Goal: Information Seeking & Learning: Understand process/instructions

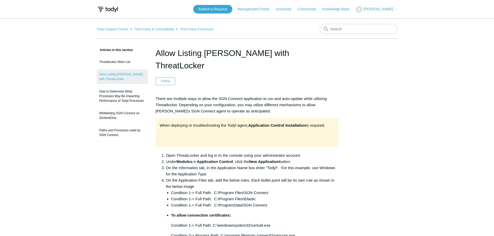
click at [203, 196] on li "Condition 1-> Full Path: C:\Program Files\Elastic" at bounding box center [254, 199] width 167 height 6
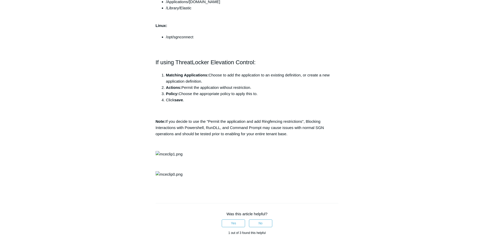
scroll to position [441, 0]
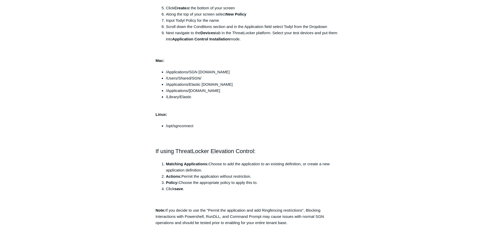
click at [182, 81] on li "/Applications/Elastic [DOMAIN_NAME]" at bounding box center [252, 84] width 173 height 6
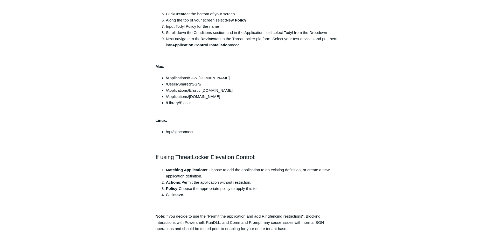
scroll to position [279, 0]
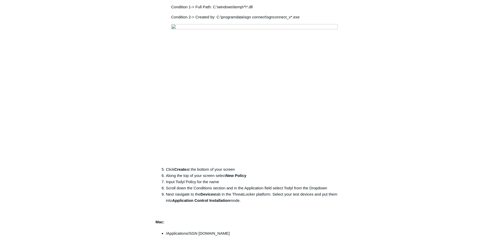
click at [200, 179] on li "Input Todyl Policy for the name" at bounding box center [252, 182] width 173 height 6
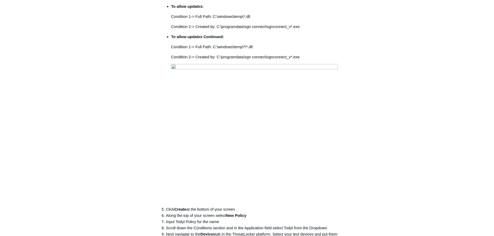
scroll to position [176, 0]
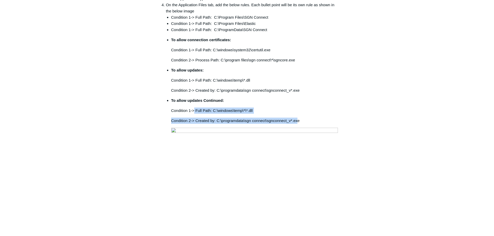
drag, startPoint x: 194, startPoint y: 96, endPoint x: 298, endPoint y: 103, distance: 103.9
click at [298, 103] on li "To allow updates Continued: Condition 1-> Full Path: C:\windows\temp\*\*.dll Co…" at bounding box center [254, 181] width 167 height 169
click at [252, 118] on p "Condition 2-> Created by: C:\programdata\sgn connect\sgnconnect_v*.exe" at bounding box center [254, 121] width 167 height 6
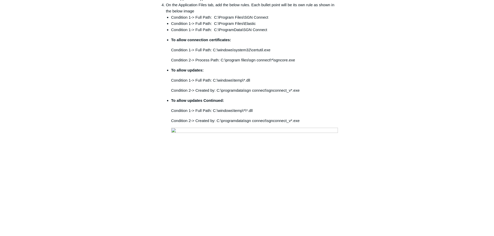
scroll to position [72, 0]
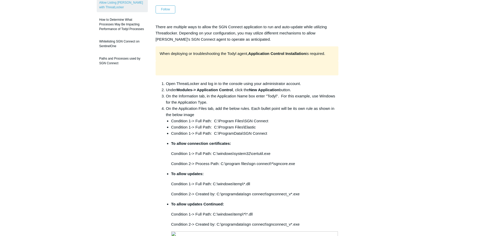
drag, startPoint x: 203, startPoint y: 117, endPoint x: 235, endPoint y: 118, distance: 31.9
click at [205, 124] on li "Condition 1-> Full Path: C:\Program Files\Elastic" at bounding box center [254, 127] width 167 height 6
drag, startPoint x: 165, startPoint y: 120, endPoint x: 312, endPoint y: 122, distance: 147.0
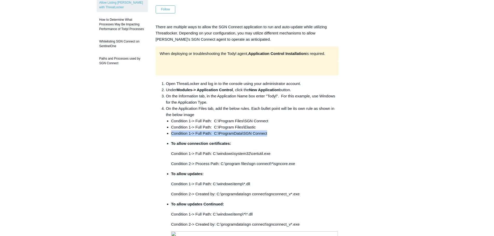
click at [242, 130] on li "Condition 1-> Full Path: C:\ProgramData\SGN Connect" at bounding box center [254, 133] width 167 height 6
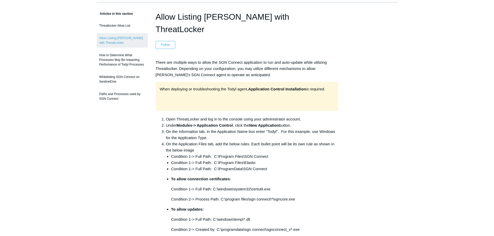
scroll to position [0, 0]
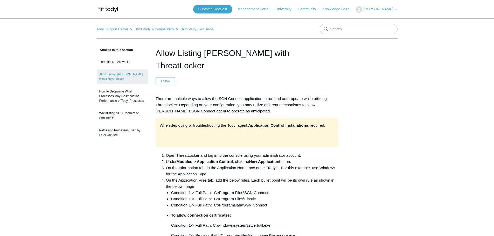
click at [202, 96] on p "There are multiple ways to allow the SGN Connect application to run and auto-up…" at bounding box center [247, 105] width 183 height 19
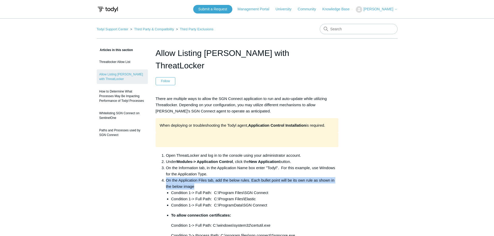
drag, startPoint x: 170, startPoint y: 168, endPoint x: 198, endPoint y: 175, distance: 29.2
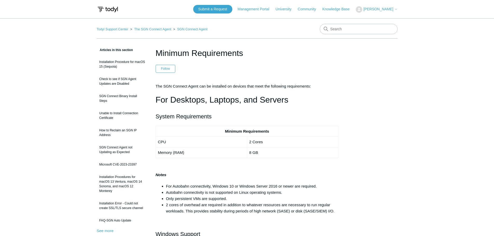
click at [231, 167] on h2 at bounding box center [247, 162] width 183 height 9
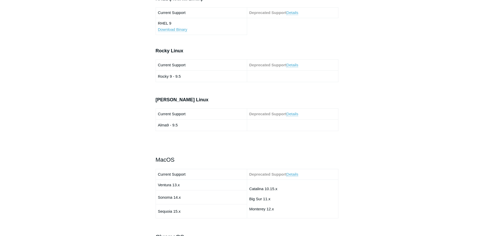
scroll to position [311, 0]
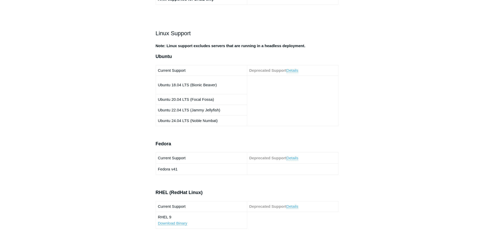
scroll to position [233, 0]
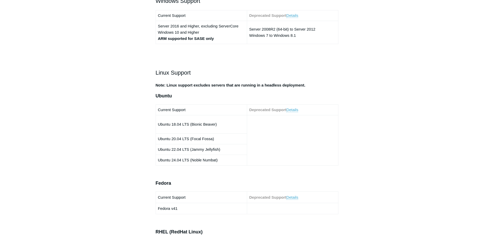
click at [229, 94] on h3 "Ubuntu" at bounding box center [247, 96] width 183 height 8
drag, startPoint x: 228, startPoint y: 86, endPoint x: 324, endPoint y: 98, distance: 96.5
click at [277, 92] on h3 "Ubuntu" at bounding box center [247, 96] width 183 height 8
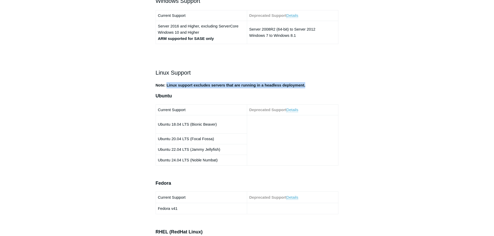
drag, startPoint x: 167, startPoint y: 84, endPoint x: 321, endPoint y: 84, distance: 153.7
click at [321, 84] on p "Note: Linux support excludes servers that are running in a headless deployment." at bounding box center [247, 85] width 183 height 6
